Goal: Navigation & Orientation: Find specific page/section

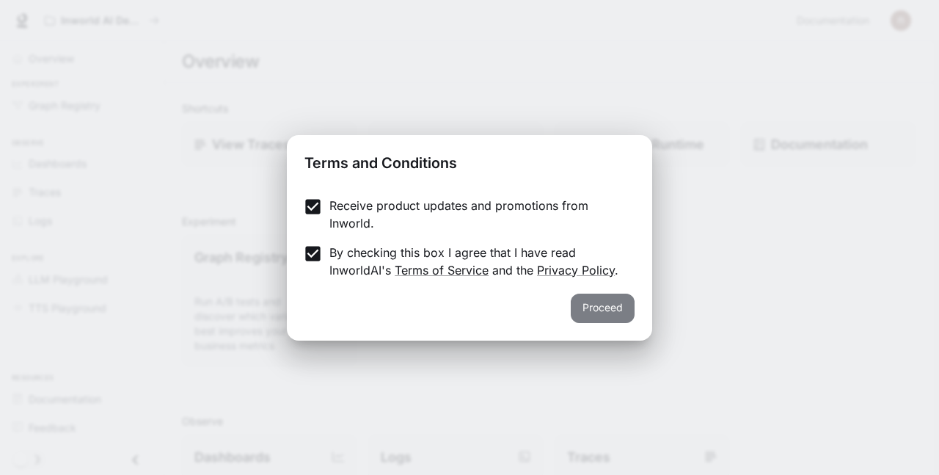
click at [592, 304] on button "Proceed" at bounding box center [603, 308] width 64 height 29
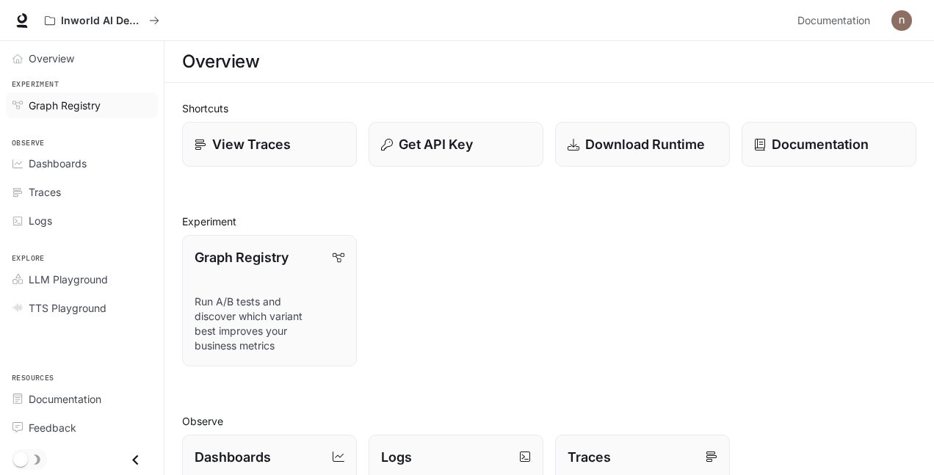
click at [43, 99] on span "Graph Registry" at bounding box center [65, 105] width 72 height 15
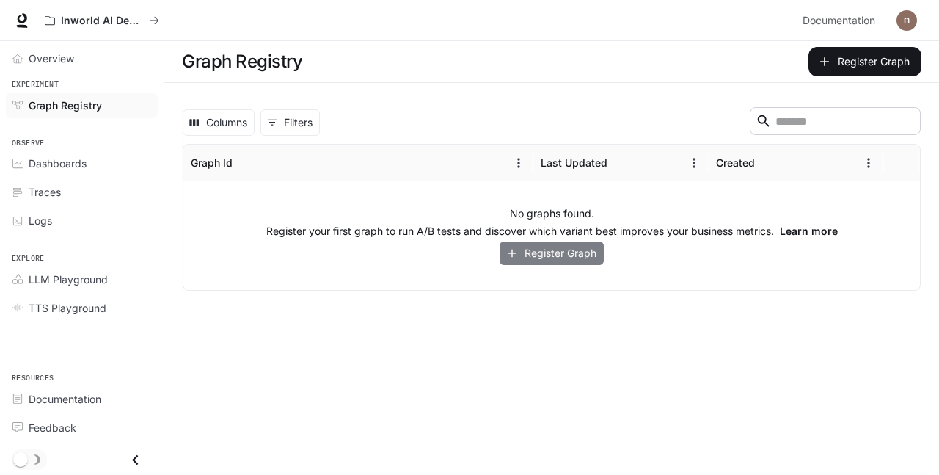
click at [517, 255] on icon "button" at bounding box center [512, 253] width 13 height 13
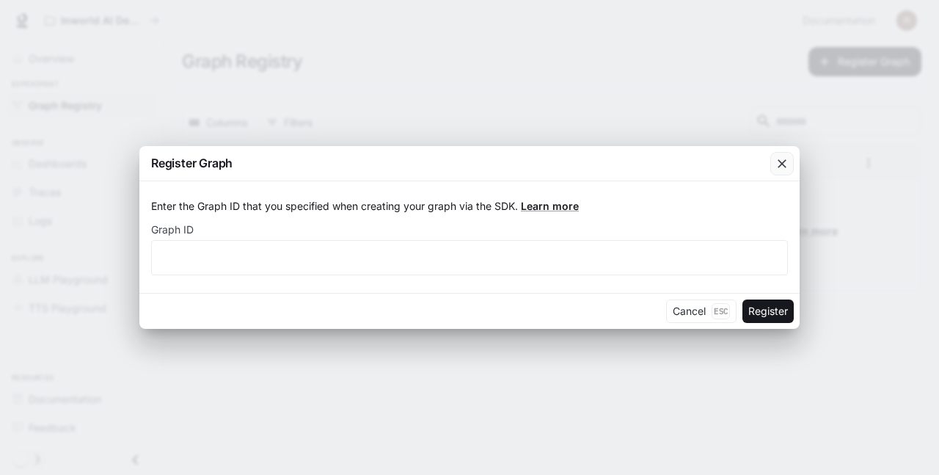
click at [778, 146] on button "button" at bounding box center [782, 163] width 35 height 35
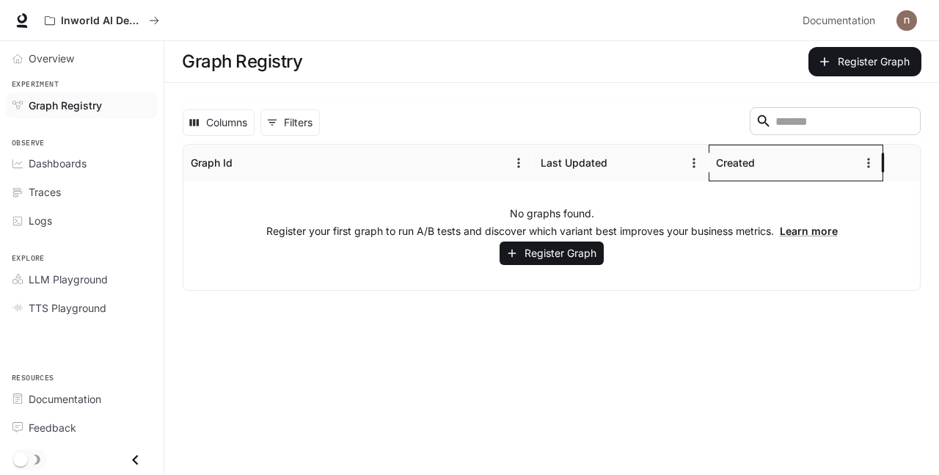
click at [782, 150] on div "Created" at bounding box center [787, 163] width 142 height 36
click at [78, 54] on div "Overview" at bounding box center [90, 58] width 123 height 15
